Goal: Communication & Community: Ask a question

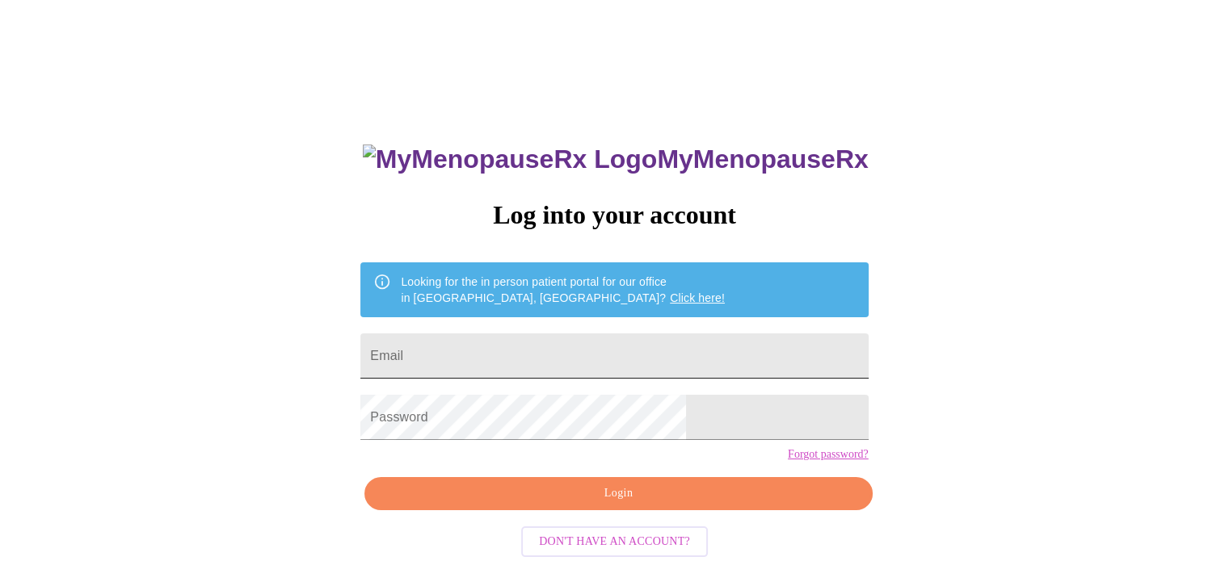
click at [552, 359] on input "Email" at bounding box center [613, 356] width 507 height 45
type input "[EMAIL_ADDRESS][DOMAIN_NAME]"
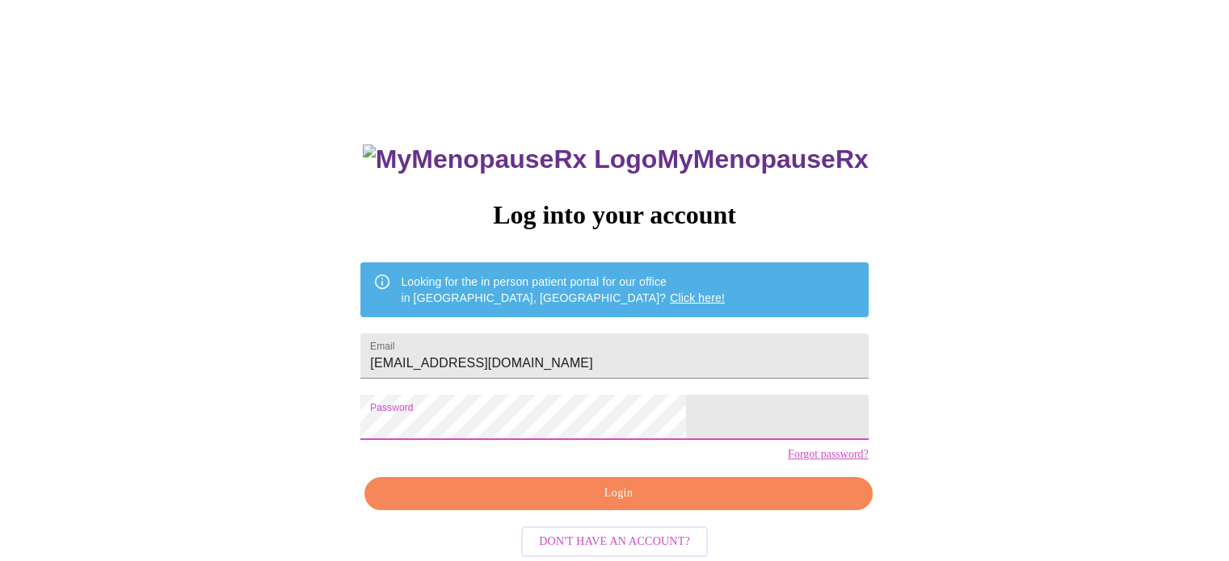
click at [582, 504] on span "Login" at bounding box center [618, 494] width 470 height 20
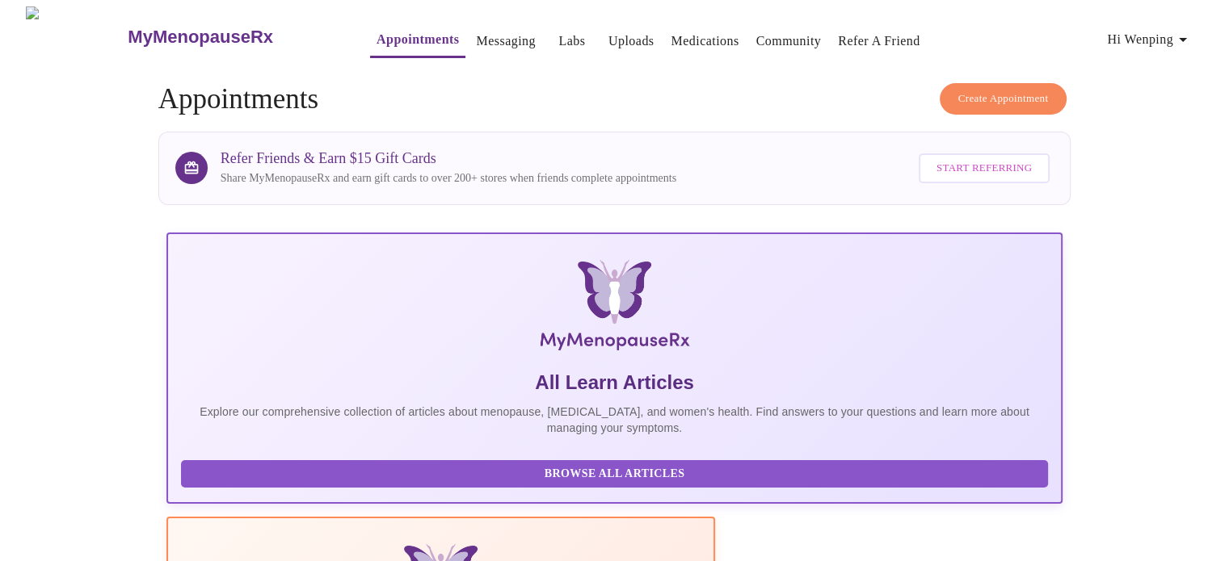
click at [476, 32] on link "Messaging" at bounding box center [505, 41] width 59 height 23
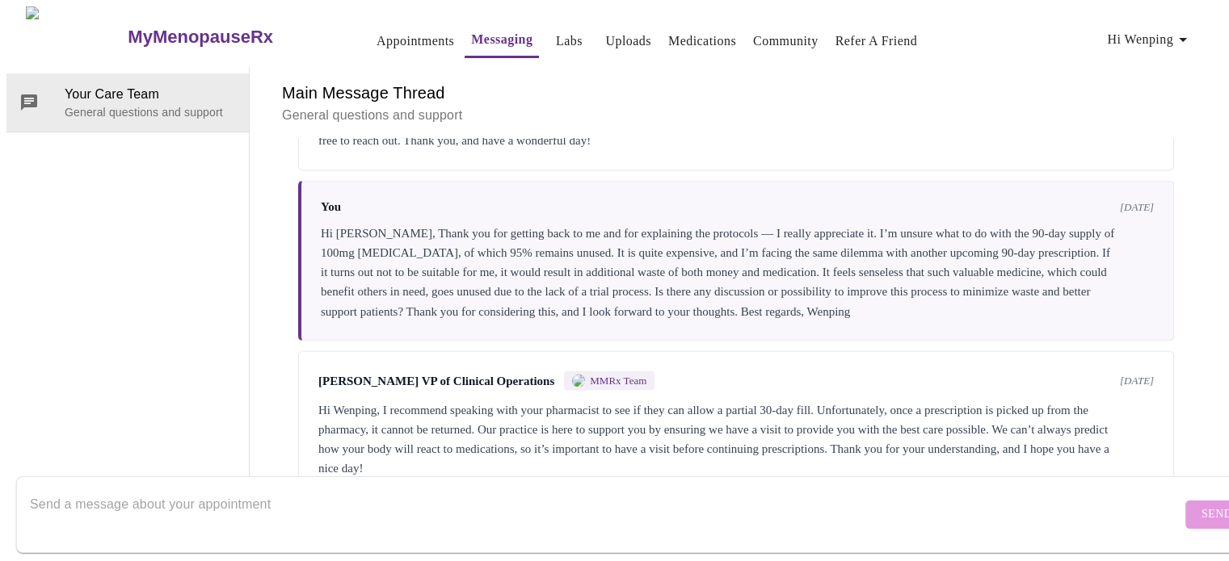
scroll to position [3083, 0]
click at [390, 497] on textarea "Send a message about your appointment" at bounding box center [605, 515] width 1151 height 52
click at [233, 489] on textarea "Hi [PERSON_NAME]," at bounding box center [605, 515] width 1151 height 52
paste textarea "I started the 2.5 mg [MEDICAL_DATA] pill last night as prescribed. Since taking…"
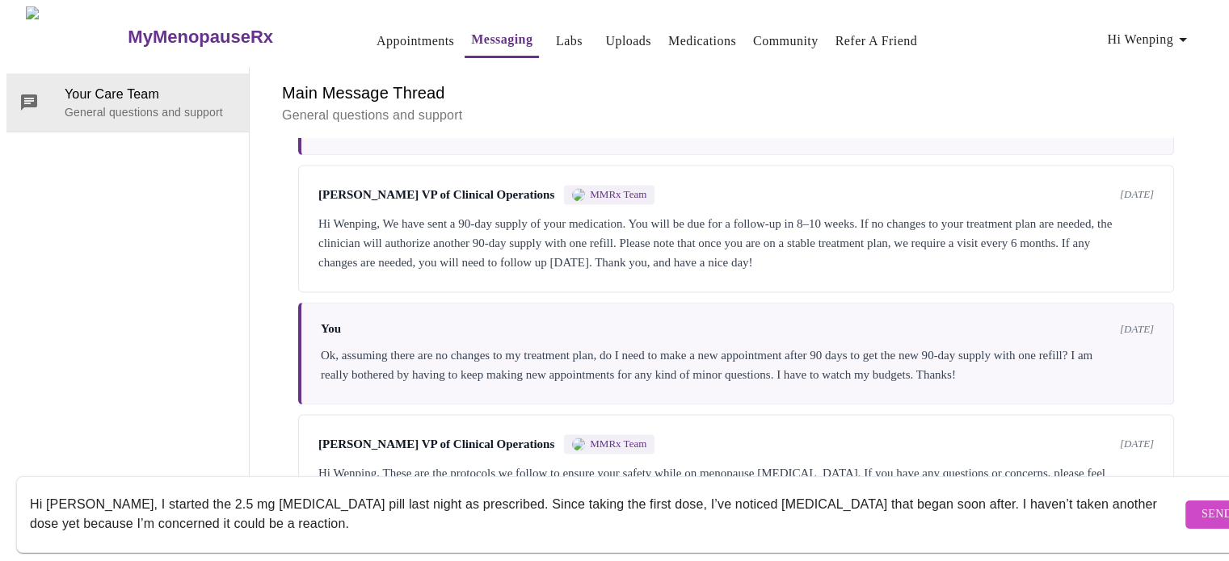
scroll to position [2438, 0]
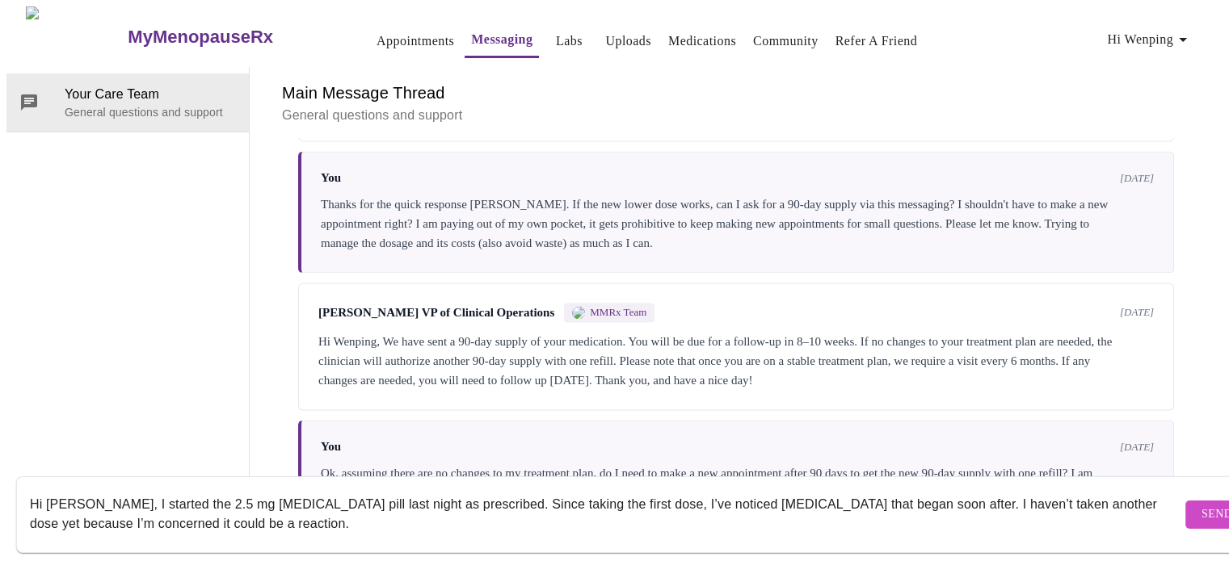
drag, startPoint x: 551, startPoint y: 141, endPoint x: 952, endPoint y: 138, distance: 401.4
click at [952, 121] on div "Hi Wenping, [PERSON_NAME] sent your prescription for [MEDICAL_DATA] Oral Tablet…" at bounding box center [735, 92] width 835 height 58
copy div "[MEDICAL_DATA] Oral Tablet 5 mg (Take 1/2 tablet by mouth nightly)"
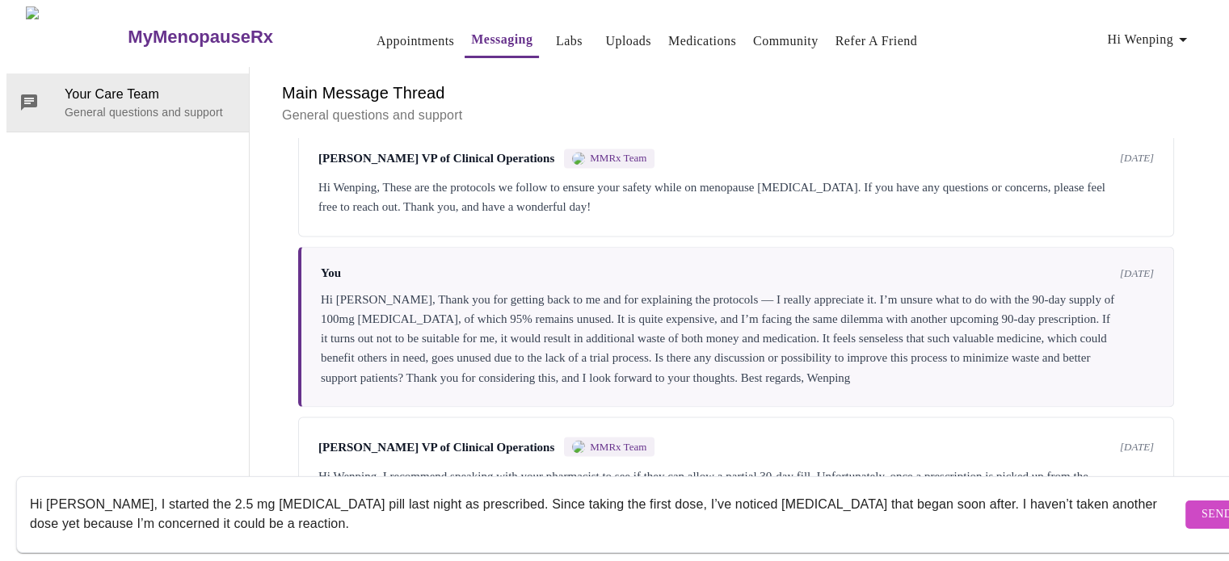
scroll to position [3083, 0]
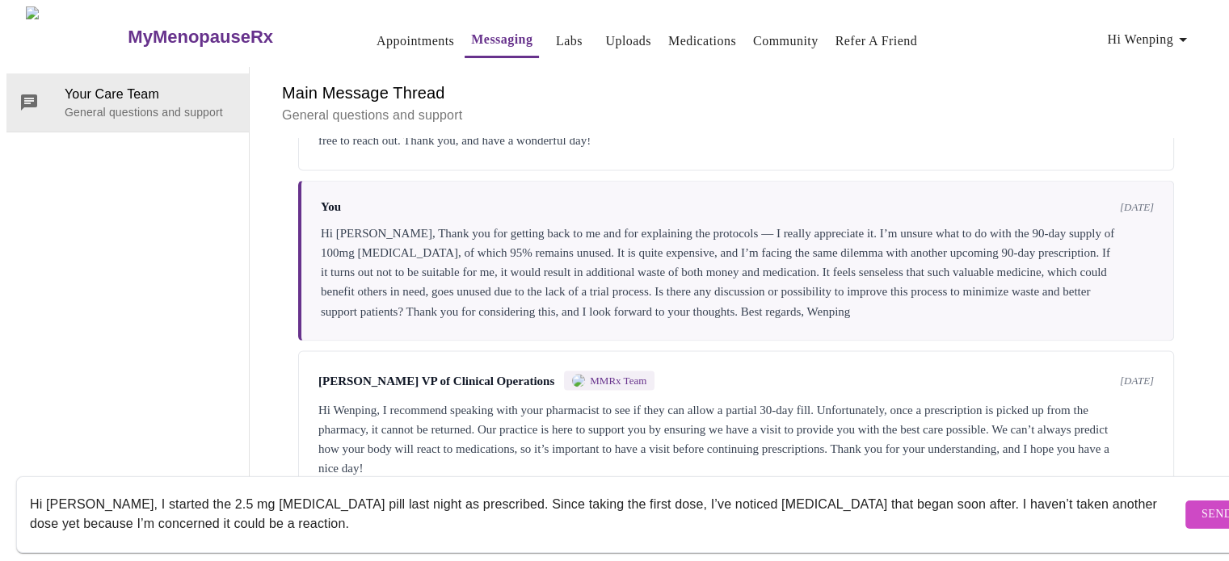
click at [456, 489] on textarea "Hi [PERSON_NAME], I started the 2.5 mg [MEDICAL_DATA] pill last night as prescr…" at bounding box center [605, 515] width 1151 height 52
paste textarea "[MEDICAL_DATA] Oral Tablet 5 mg (Take 1/2 tablet by mouth nightly)"
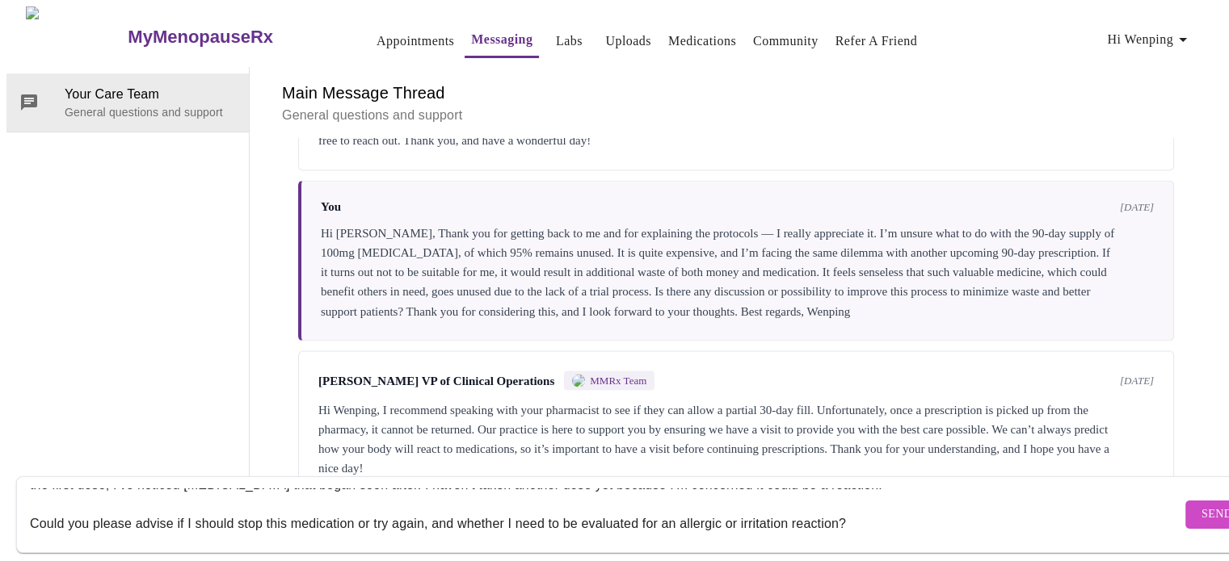
scroll to position [0, 0]
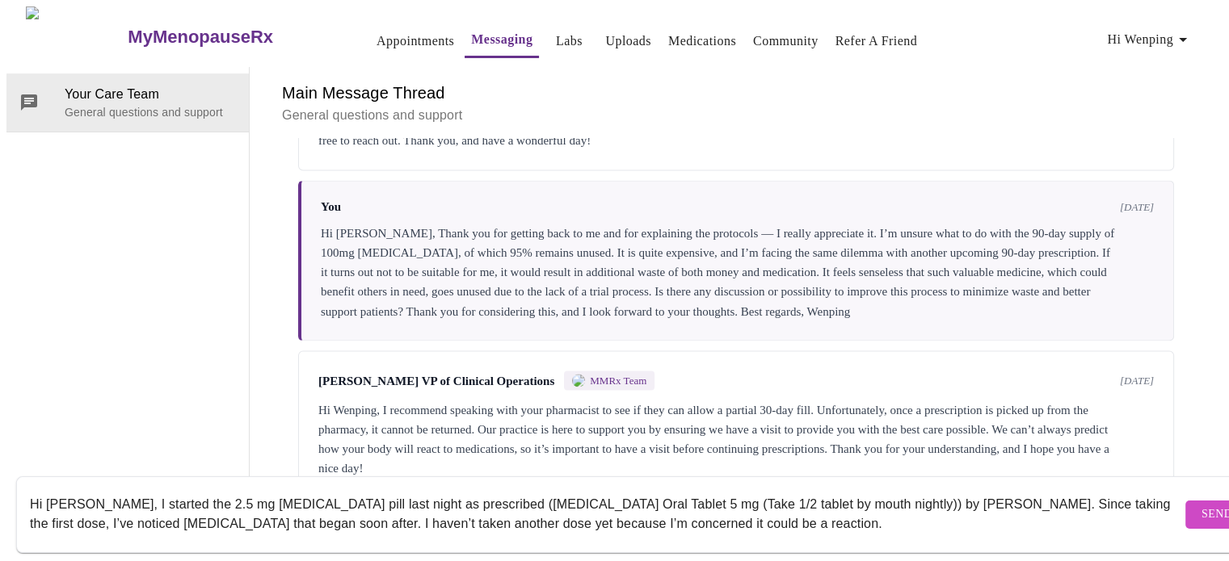
drag, startPoint x: 964, startPoint y: 488, endPoint x: 994, endPoint y: 487, distance: 29.9
click at [994, 489] on textarea "Hi [PERSON_NAME], I started the 2.5 mg [MEDICAL_DATA] pill last night as prescr…" at bounding box center [605, 515] width 1151 height 52
drag, startPoint x: 34, startPoint y: 507, endPoint x: 94, endPoint y: 511, distance: 59.9
click at [94, 511] on textarea "Hi [PERSON_NAME], I started the 2.5 mg [MEDICAL_DATA] pill last night as prescr…" at bounding box center [605, 515] width 1151 height 52
drag, startPoint x: 283, startPoint y: 508, endPoint x: 342, endPoint y: 510, distance: 59.8
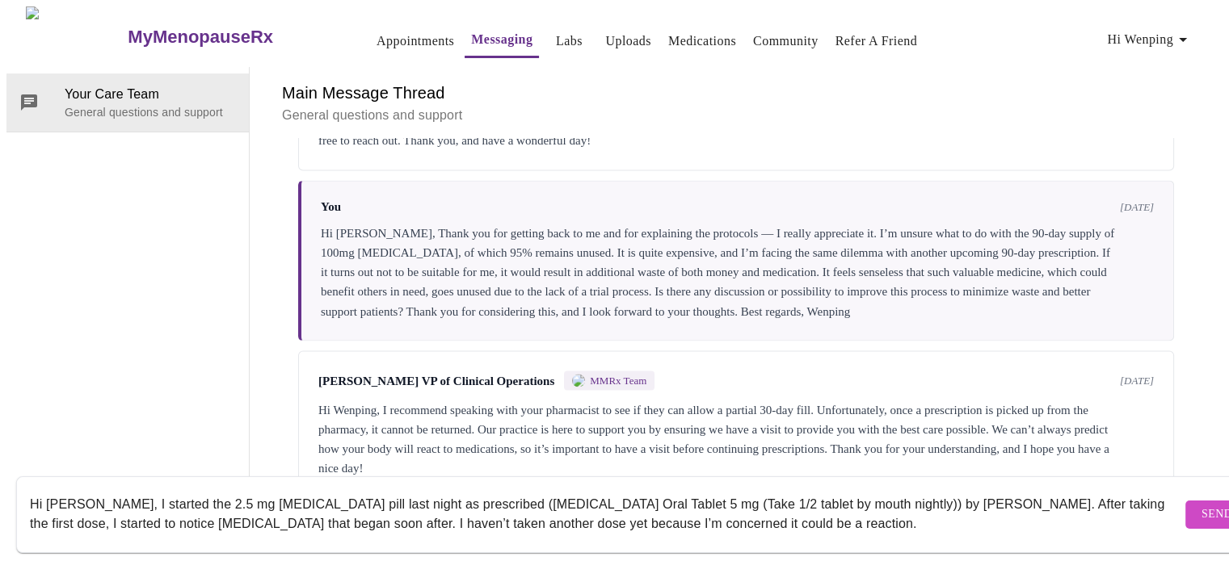
click at [342, 510] on textarea "Hi [PERSON_NAME], I started the 2.5 mg [MEDICAL_DATA] pill last night as prescr…" at bounding box center [605, 515] width 1151 height 52
click at [424, 506] on textarea "Hi [PERSON_NAME], I started the 2.5 mg [MEDICAL_DATA] pill last night as prescr…" at bounding box center [605, 515] width 1151 height 52
click at [360, 508] on textarea "Hi [PERSON_NAME], I started the 2.5 mg [MEDICAL_DATA] pill last night as prescr…" at bounding box center [605, 515] width 1151 height 52
click at [928, 510] on textarea "Hi [PERSON_NAME], I started the 2.5 mg [MEDICAL_DATA] pill last night as prescr…" at bounding box center [605, 515] width 1151 height 52
click at [1086, 509] on textarea "Hi [PERSON_NAME], I started the 2.5 mg [MEDICAL_DATA] pill last night as prescr…" at bounding box center [605, 515] width 1151 height 52
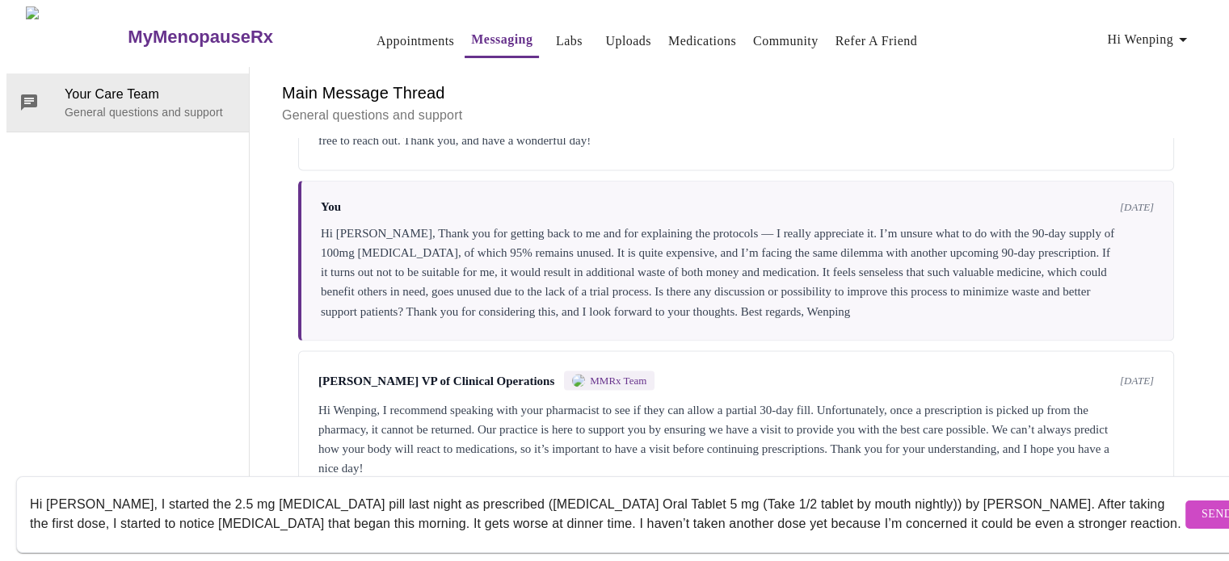
click at [1078, 506] on textarea "Hi [PERSON_NAME], I started the 2.5 mg [MEDICAL_DATA] pill last night as prescr…" at bounding box center [605, 515] width 1151 height 52
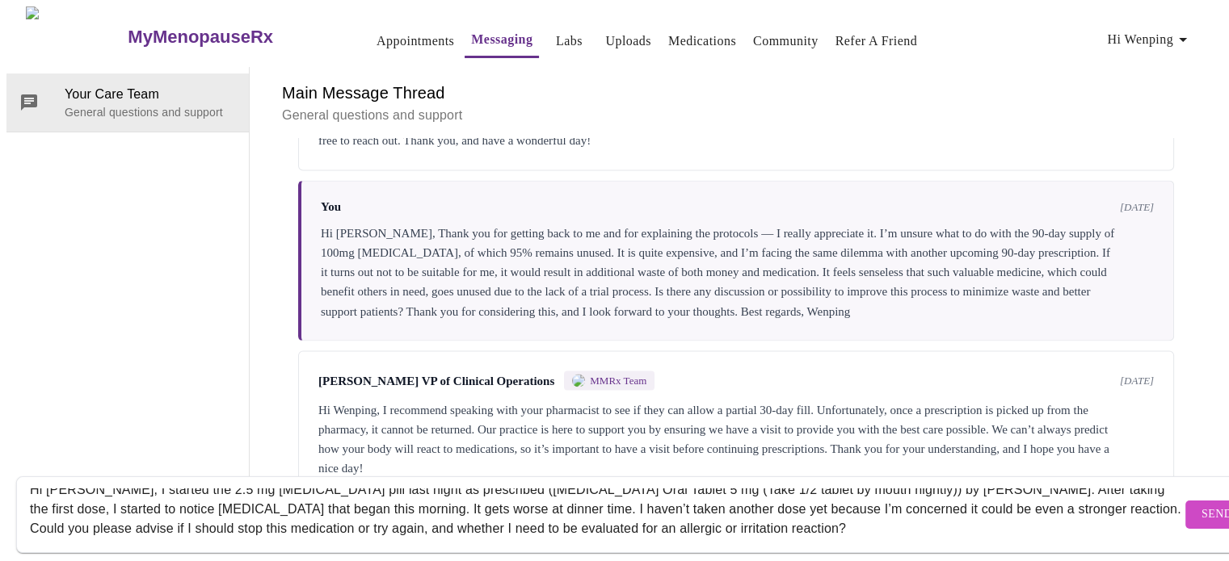
scroll to position [19, 0]
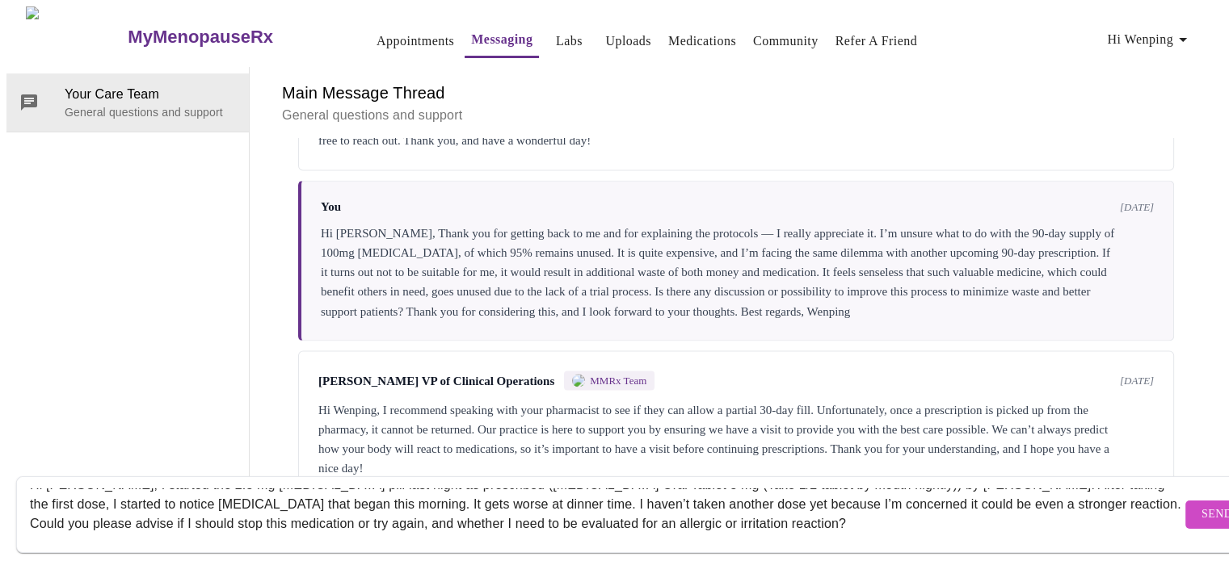
drag, startPoint x: 136, startPoint y: 506, endPoint x: 384, endPoint y: 510, distance: 248.0
click at [384, 510] on textarea "Hi [PERSON_NAME], I started the 2.5 mg [MEDICAL_DATA] pill last night as prescr…" at bounding box center [605, 515] width 1151 height 52
click at [379, 513] on textarea "Hi [PERSON_NAME], I started the 2.5 mg [MEDICAL_DATA] pill last night as prescr…" at bounding box center [605, 515] width 1151 height 52
drag, startPoint x: 231, startPoint y: 510, endPoint x: 695, endPoint y: 510, distance: 464.4
click at [695, 510] on textarea "Hi [PERSON_NAME], I started the 2.5 mg [MEDICAL_DATA] pill last night as prescr…" at bounding box center [605, 515] width 1151 height 52
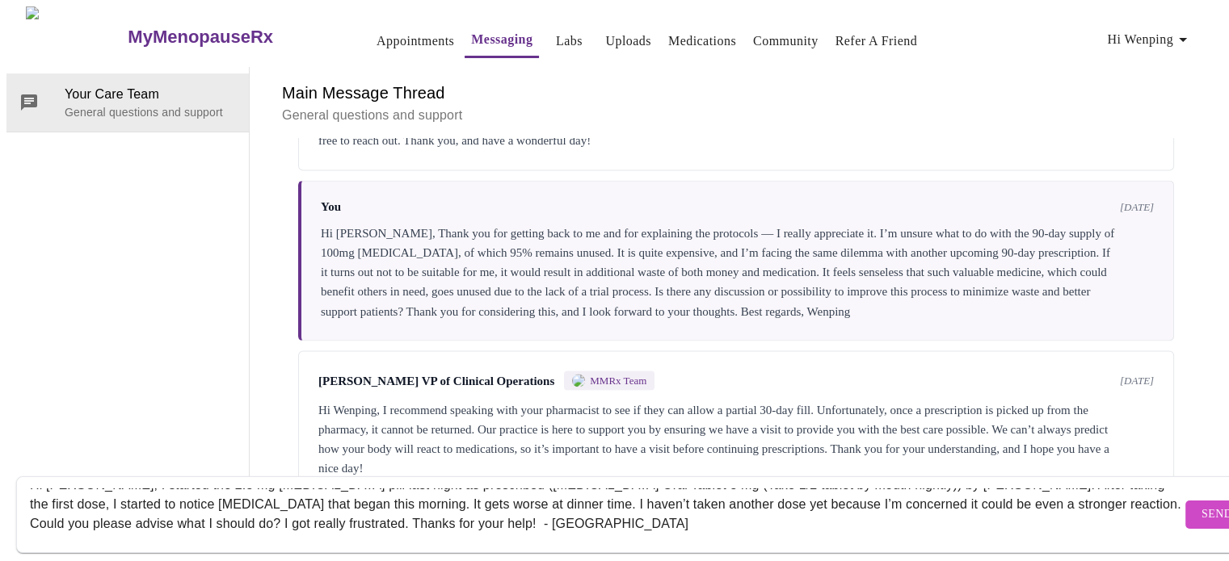
type textarea "Hi [PERSON_NAME], I started the 2.5 mg [MEDICAL_DATA] pill last night as prescr…"
click at [1201, 505] on span "Send" at bounding box center [1216, 515] width 31 height 20
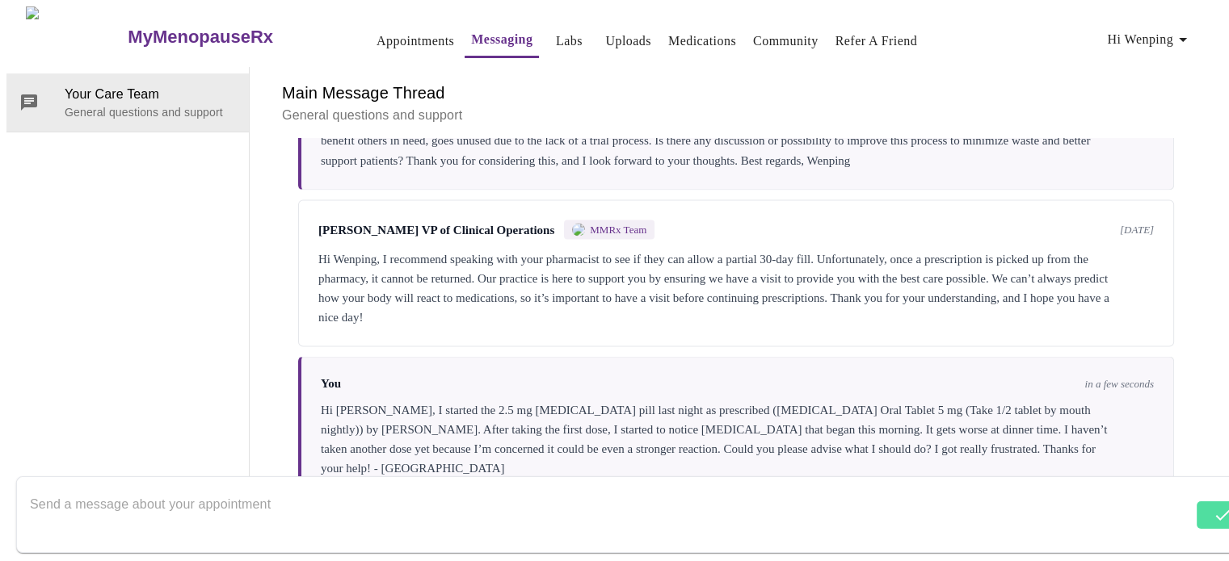
scroll to position [3238, 0]
click at [160, 497] on textarea "Send a message about your appointment" at bounding box center [611, 515] width 1162 height 52
type textarea "I"
